Goal: Navigation & Orientation: Find specific page/section

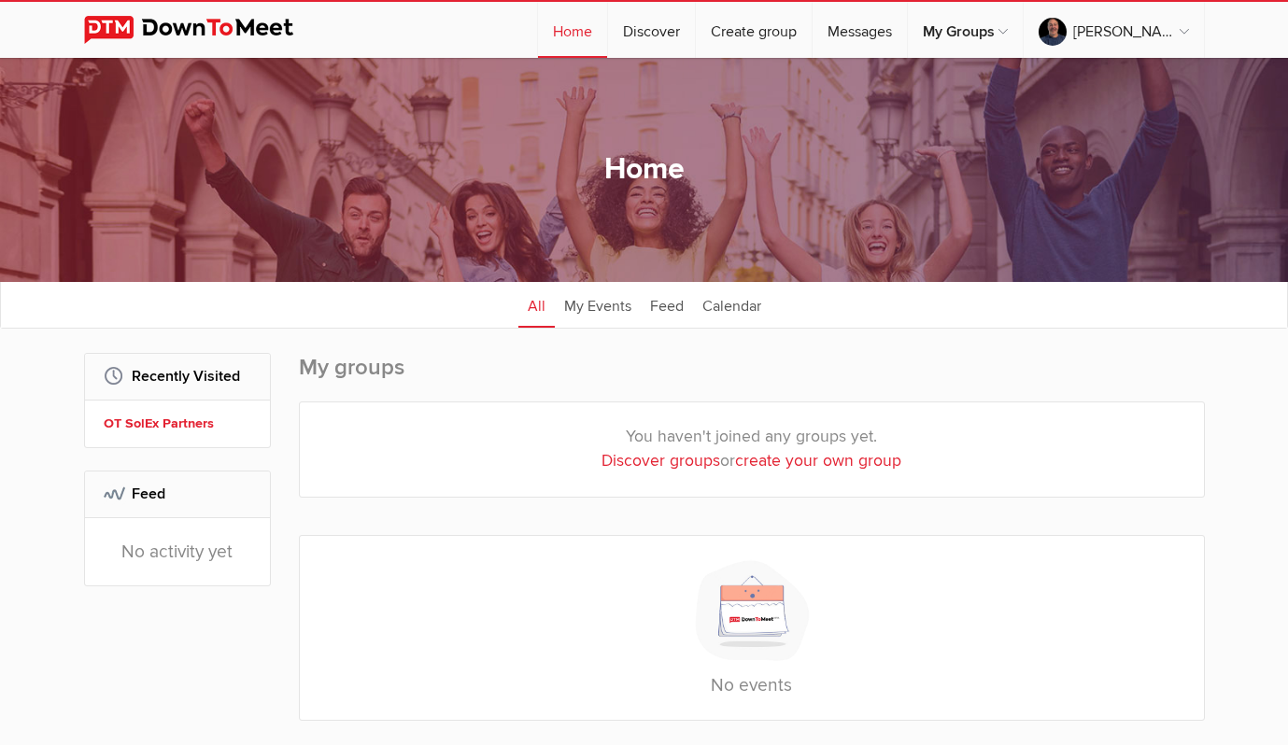
click at [150, 369] on h2 "Recently Visited" at bounding box center [178, 376] width 148 height 45
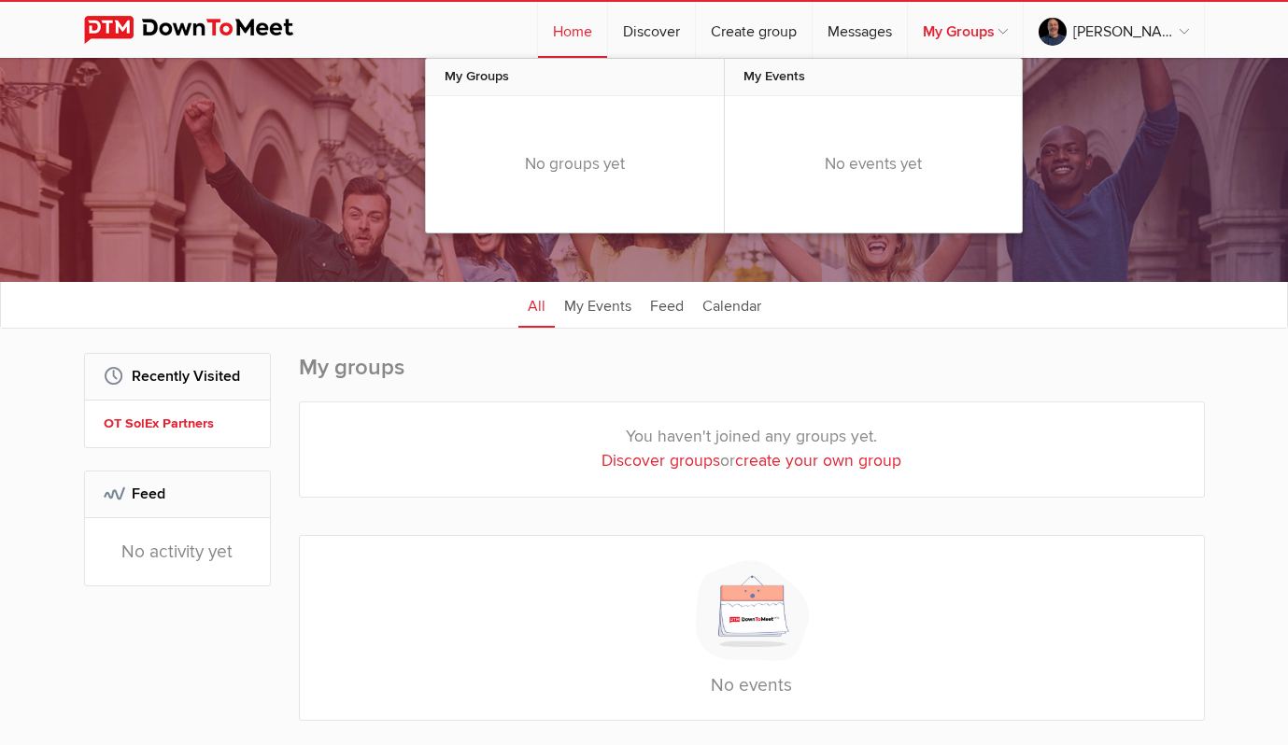
click at [951, 21] on link "My Groups" at bounding box center [965, 30] width 115 height 56
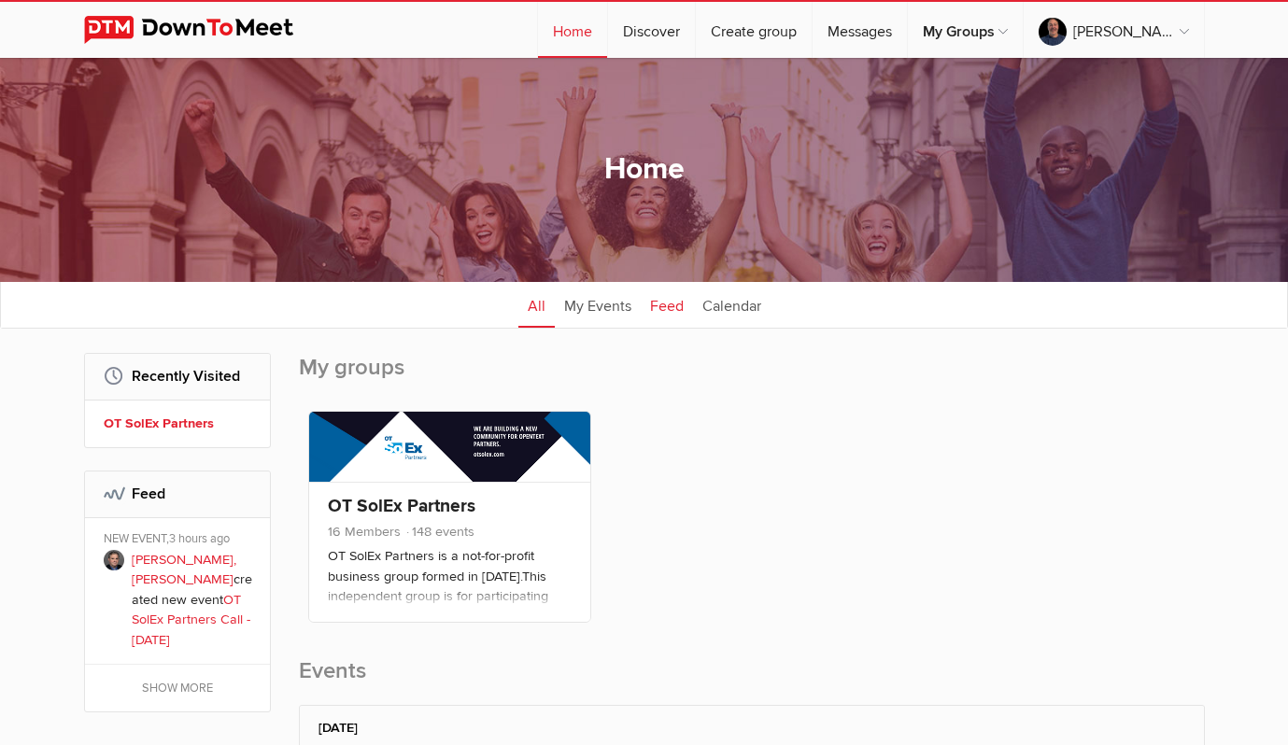
click at [659, 299] on link "Feed" at bounding box center [667, 304] width 52 height 47
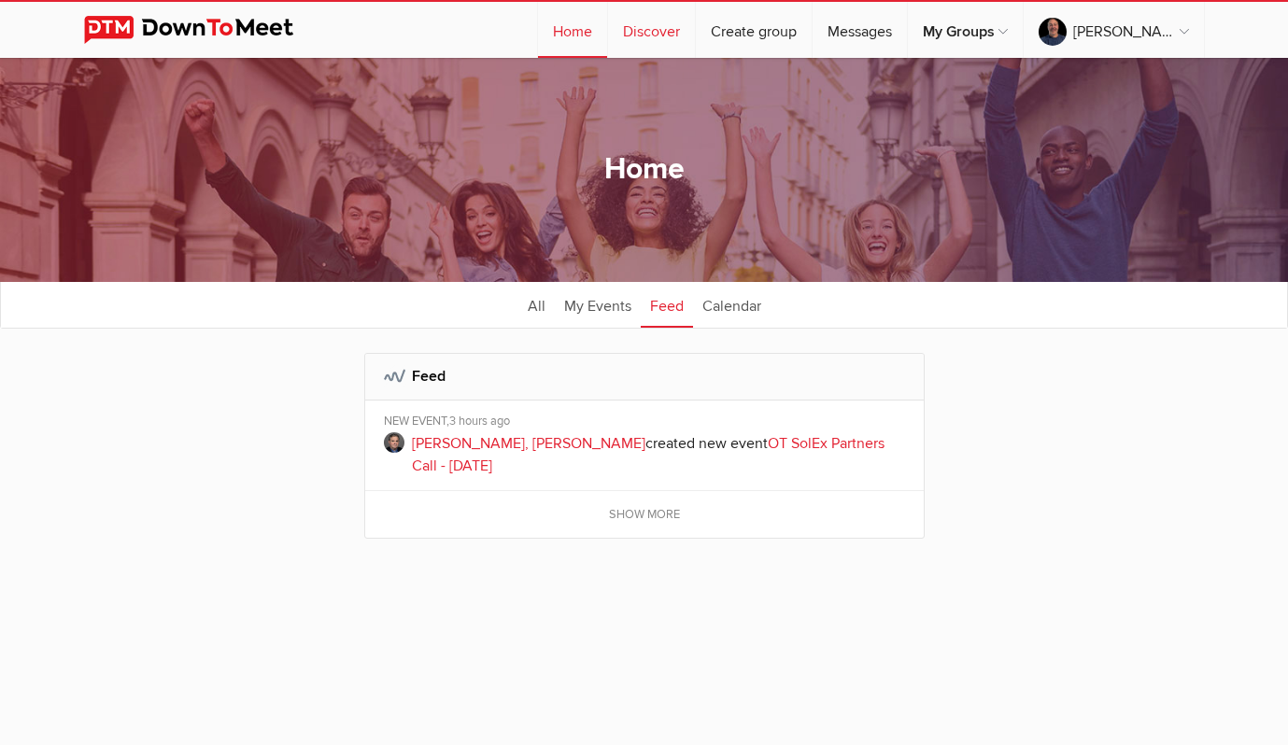
click at [639, 26] on link "Discover" at bounding box center [651, 30] width 87 height 56
select select "null"
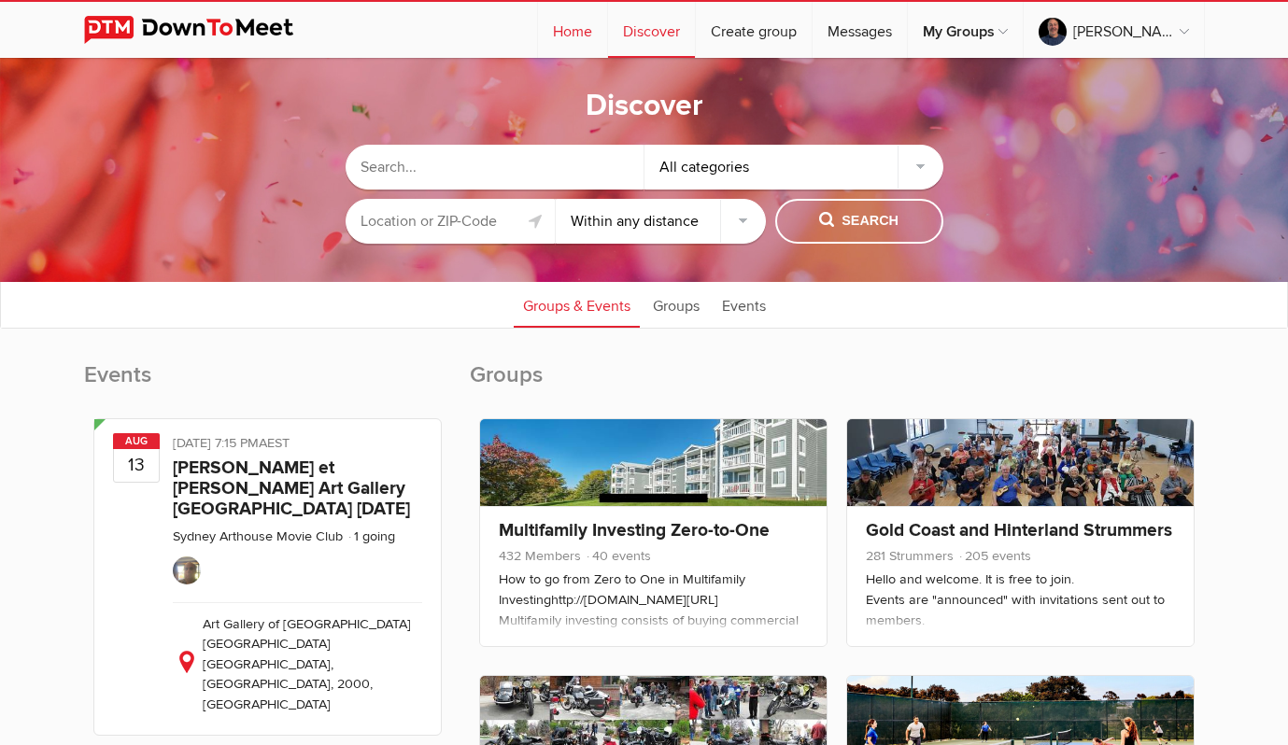
click at [575, 25] on link "Home" at bounding box center [572, 30] width 69 height 56
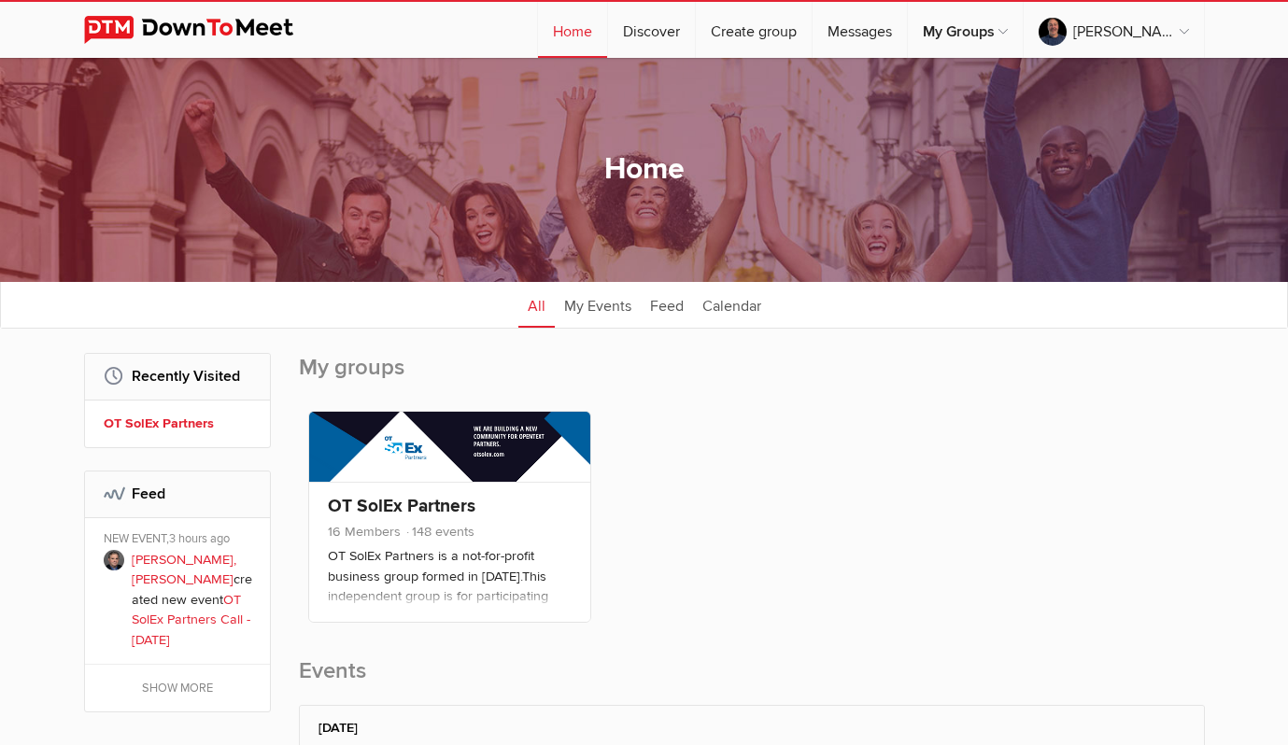
click at [672, 444] on div "Member Organizer Co-Organizer Event Organizer OT SolEx Partners 16 Members 148 …" at bounding box center [752, 522] width 906 height 240
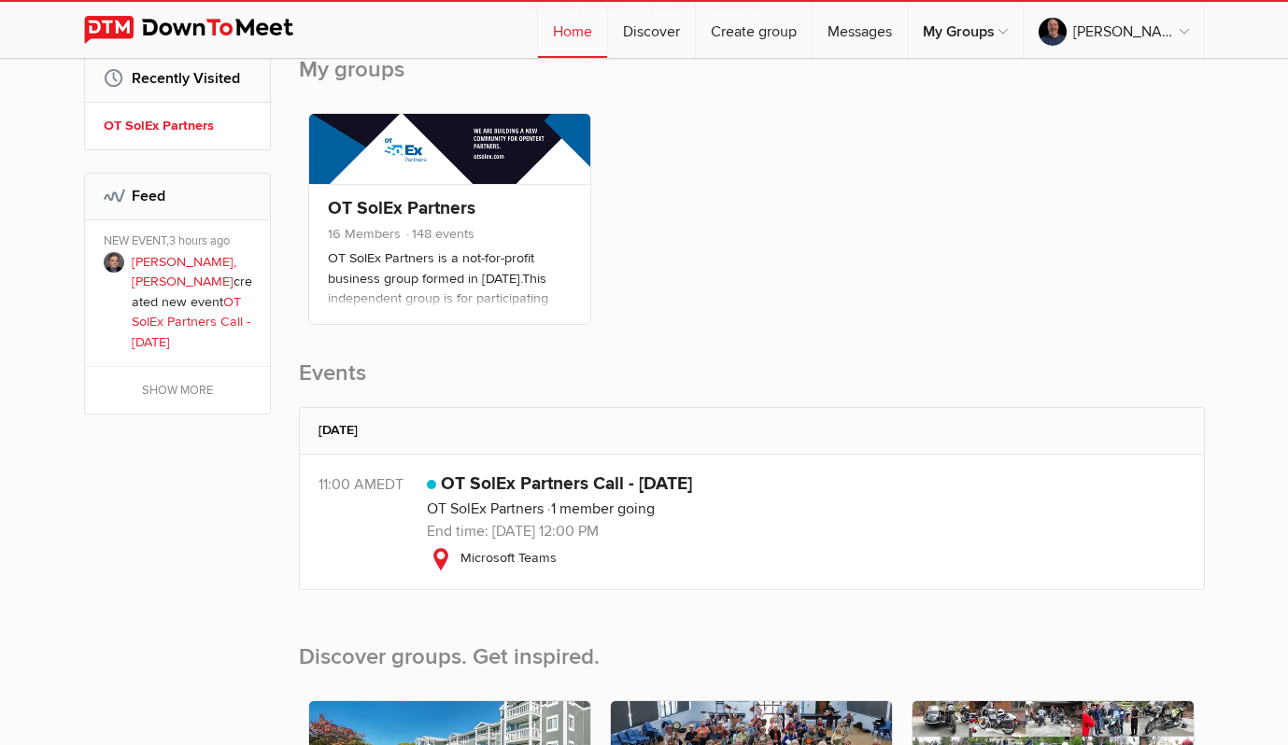
scroll to position [304, 0]
